Goal: Browse casually: Explore the website without a specific task or goal

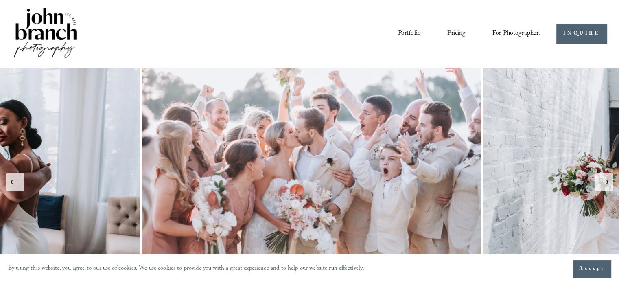
click at [412, 31] on link "Portfolio" at bounding box center [409, 34] width 23 height 14
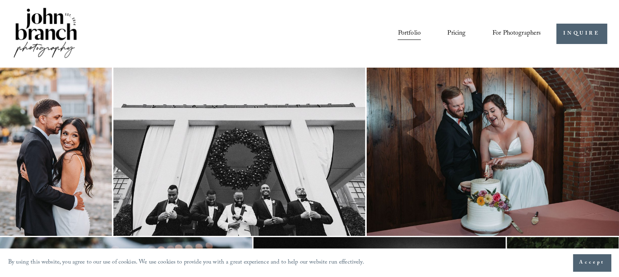
click at [57, 136] on img at bounding box center [56, 152] width 112 height 168
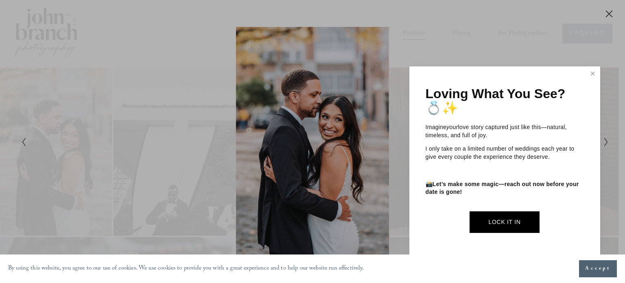
click at [603, 263] on button "Accept" at bounding box center [598, 268] width 38 height 17
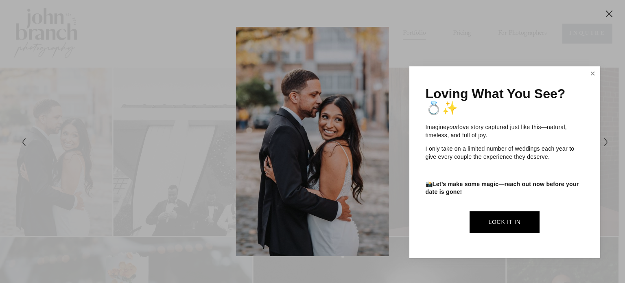
click at [592, 70] on link "Close" at bounding box center [593, 74] width 12 height 13
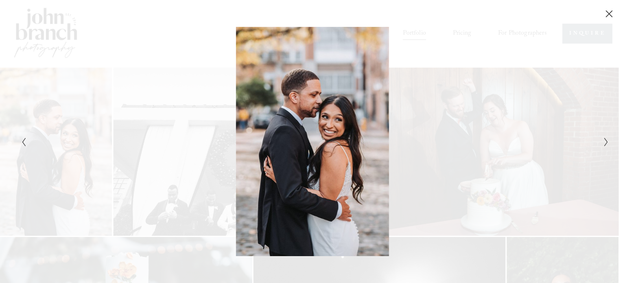
click at [610, 11] on icon "Close" at bounding box center [610, 14] width 8 height 8
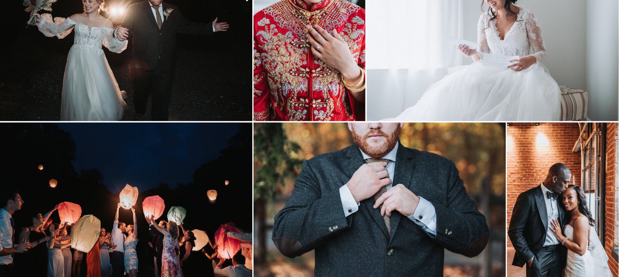
scroll to position [1262, 0]
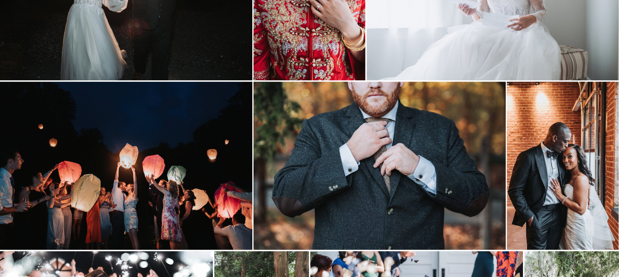
click at [577, 164] on img at bounding box center [563, 165] width 112 height 168
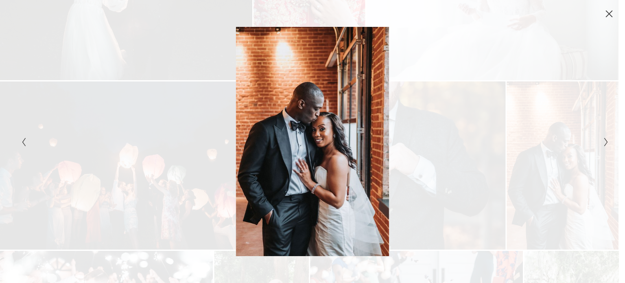
click at [611, 17] on icon "Close" at bounding box center [610, 14] width 8 height 8
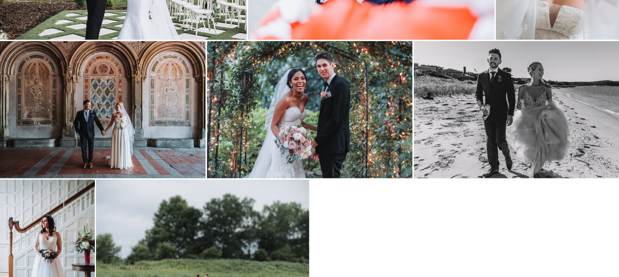
scroll to position [2118, 0]
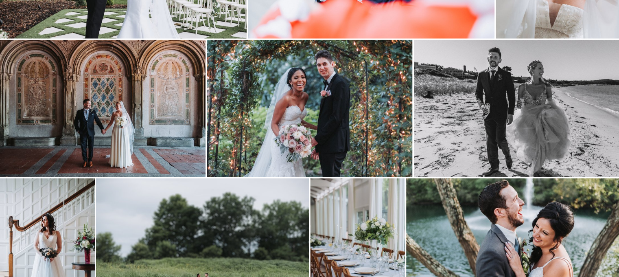
click at [522, 110] on img at bounding box center [517, 108] width 206 height 137
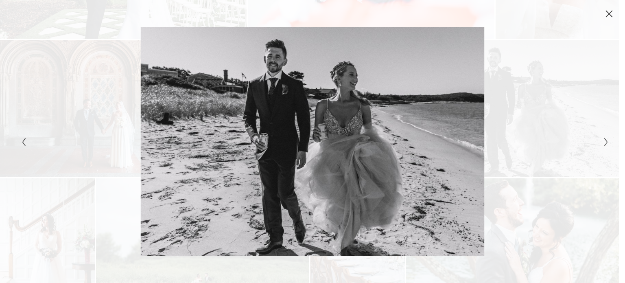
click at [614, 13] on button "Close" at bounding box center [609, 13] width 13 height 9
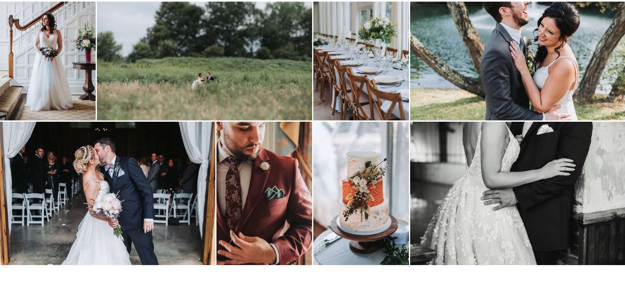
scroll to position [2321, 0]
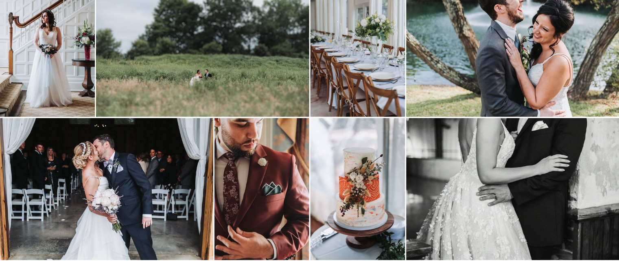
click at [59, 40] on img at bounding box center [47, 46] width 95 height 142
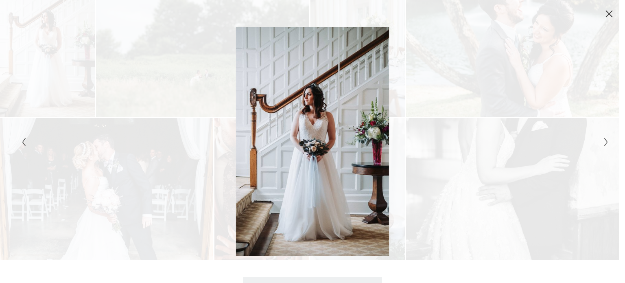
click at [604, 13] on button "Close" at bounding box center [609, 13] width 13 height 9
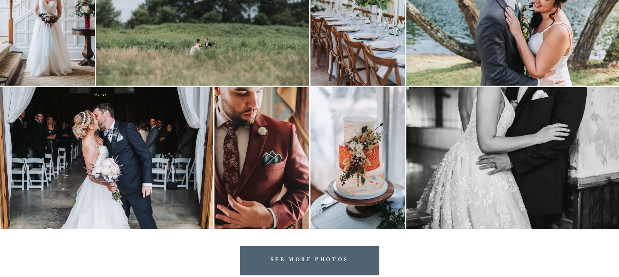
scroll to position [2401, 0]
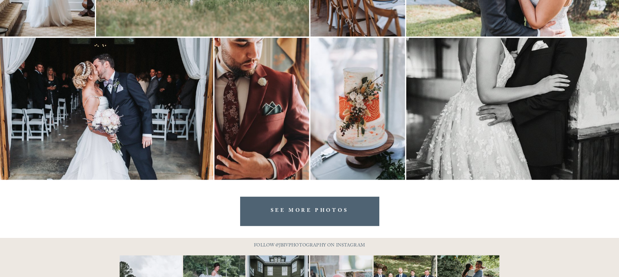
click at [288, 211] on link "SEE MORE PHOTOS" at bounding box center [309, 211] width 139 height 29
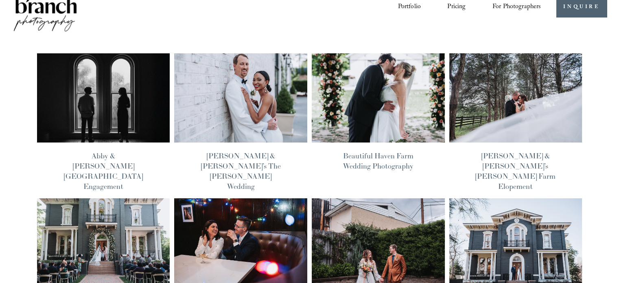
scroll to position [41, 0]
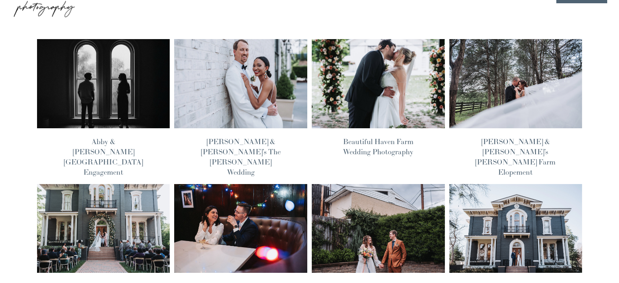
drag, startPoint x: 103, startPoint y: 85, endPoint x: 185, endPoint y: 13, distance: 109.7
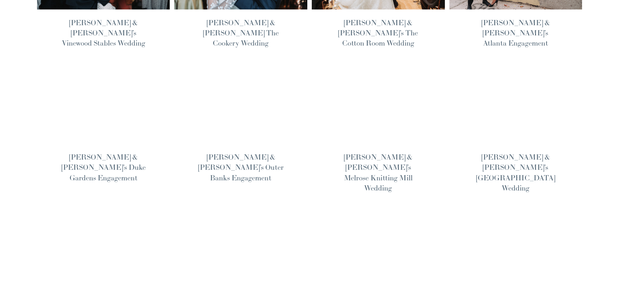
scroll to position [489, 0]
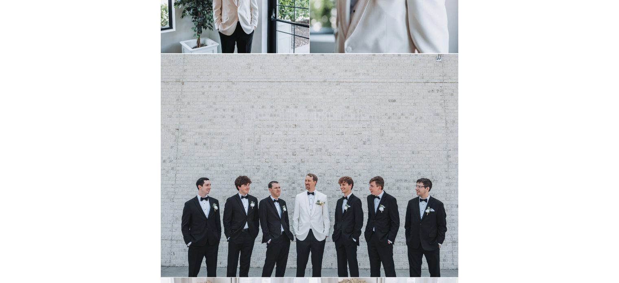
scroll to position [1710, 0]
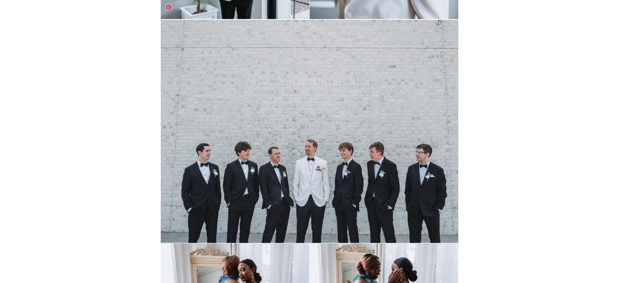
click at [311, 125] on img at bounding box center [309, 131] width 297 height 223
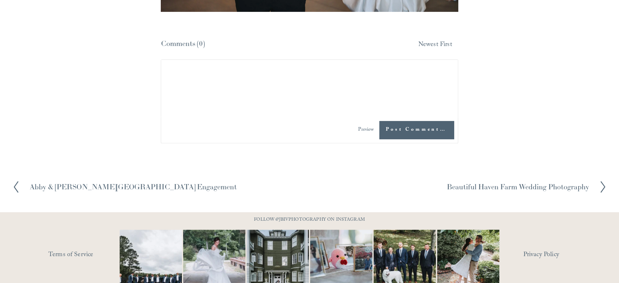
scroll to position [18889, 0]
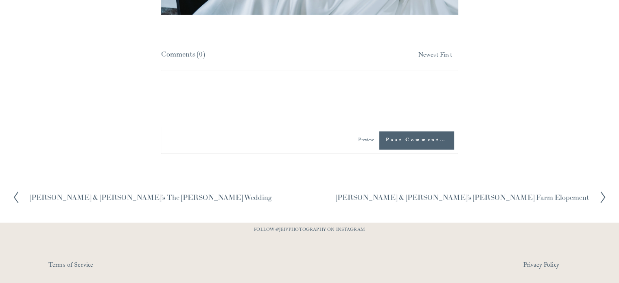
scroll to position [4846, 0]
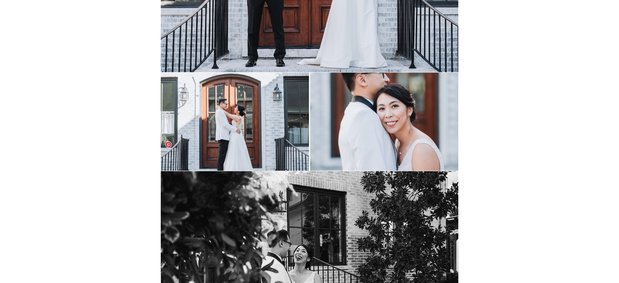
scroll to position [3828, 0]
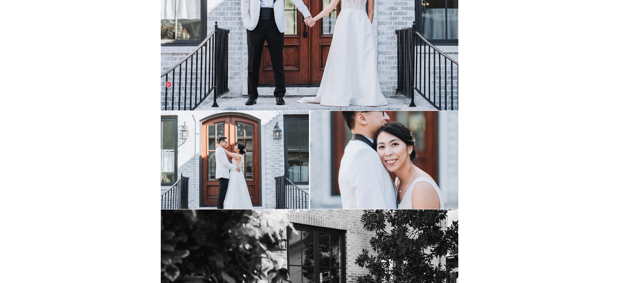
click at [259, 111] on img at bounding box center [309, 160] width 297 height 98
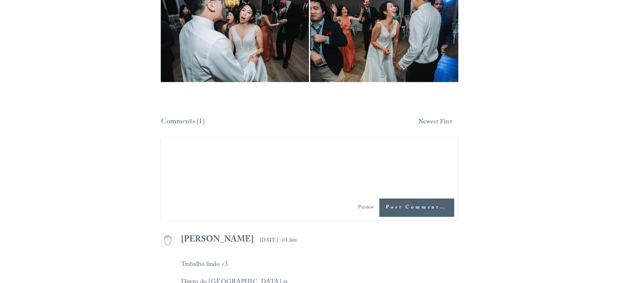
scroll to position [10669, 0]
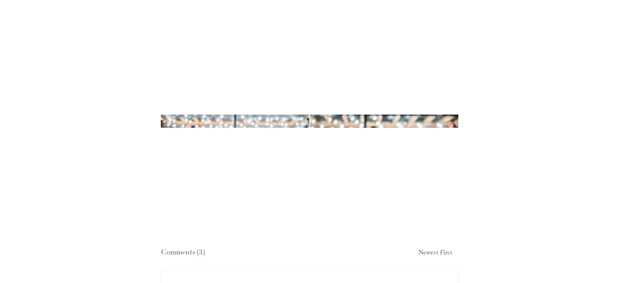
scroll to position [13642, 0]
